Goal: Transaction & Acquisition: Purchase product/service

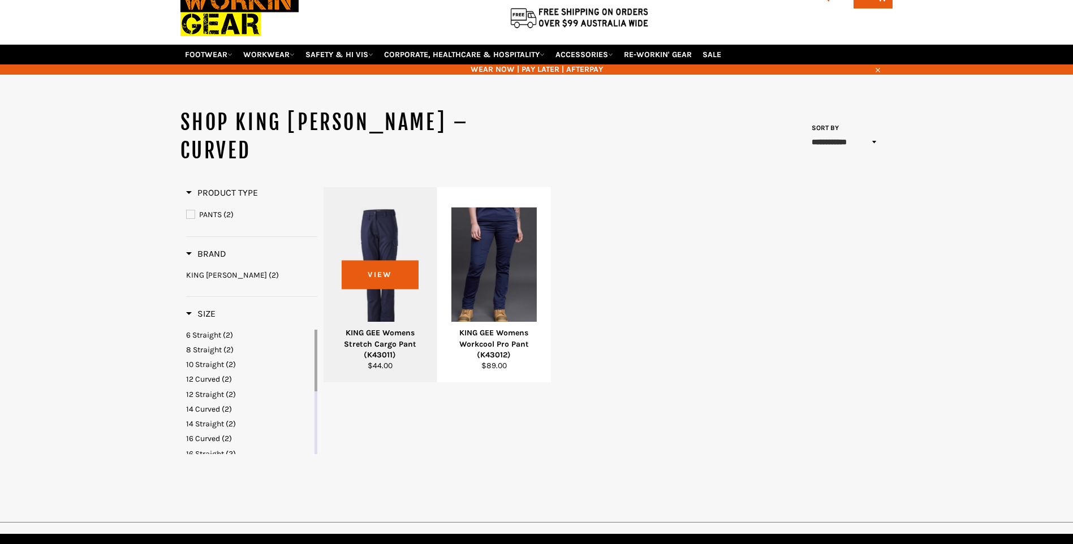
scroll to position [84, 0]
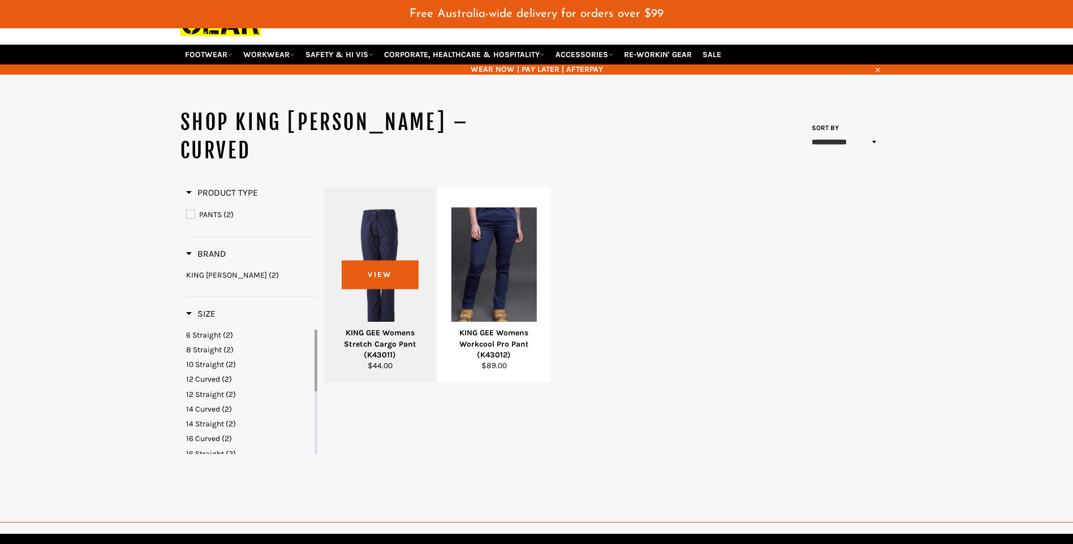
click at [380, 252] on div at bounding box center [380, 267] width 85 height 133
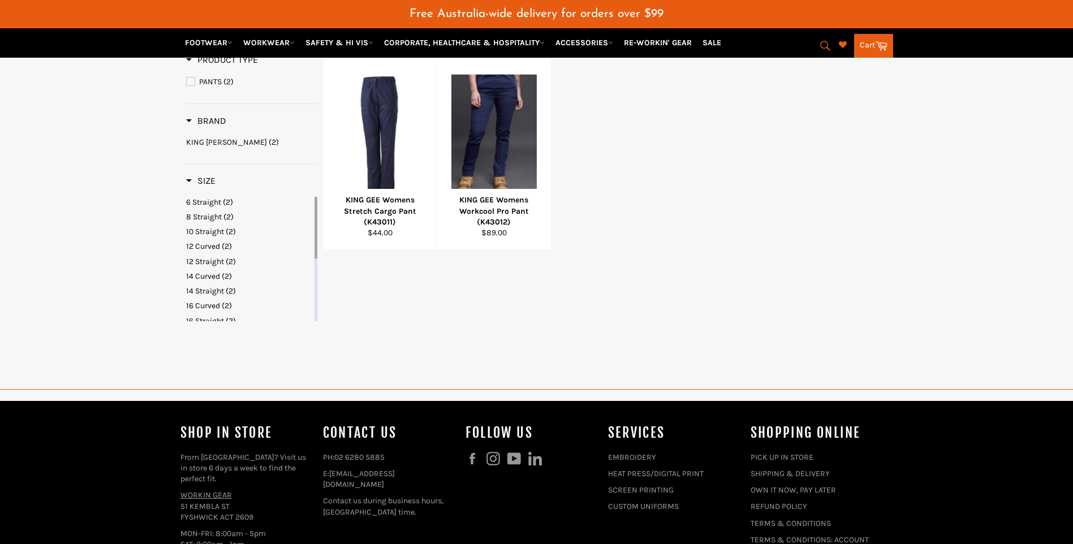
scroll to position [245, 0]
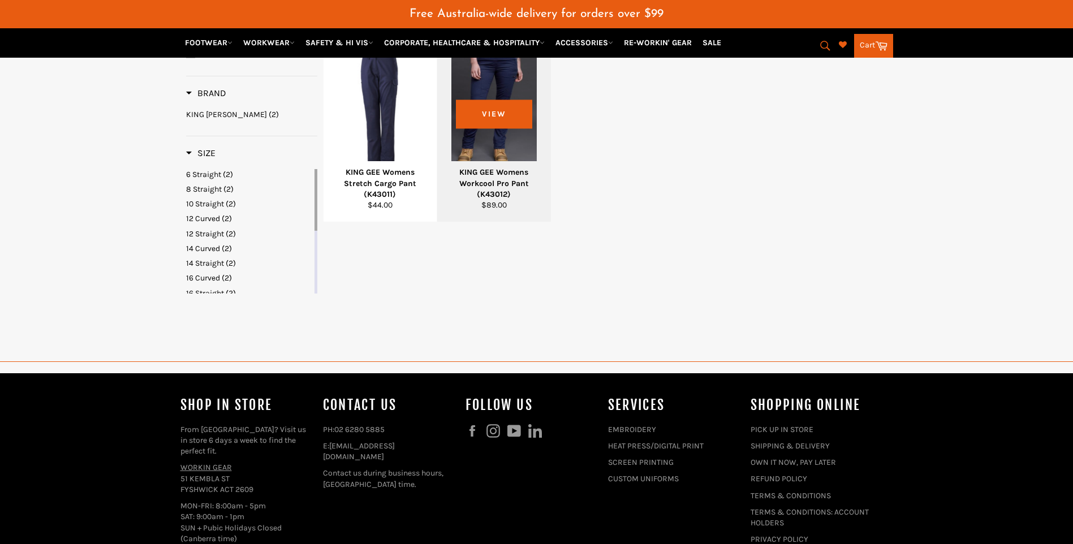
click at [500, 79] on div at bounding box center [493, 107] width 85 height 133
